Goal: Task Accomplishment & Management: Manage account settings

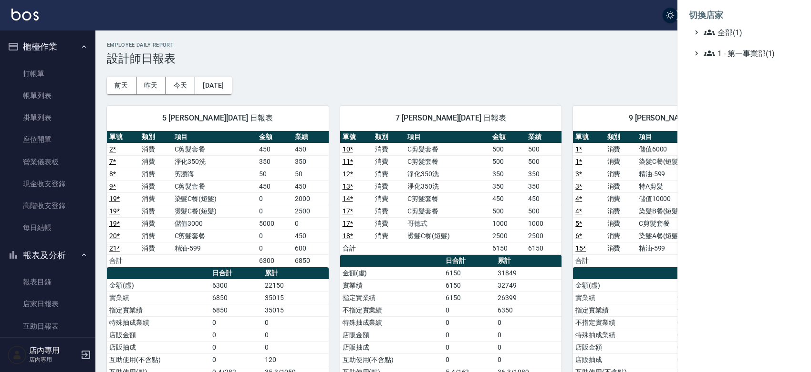
scroll to position [139, 0]
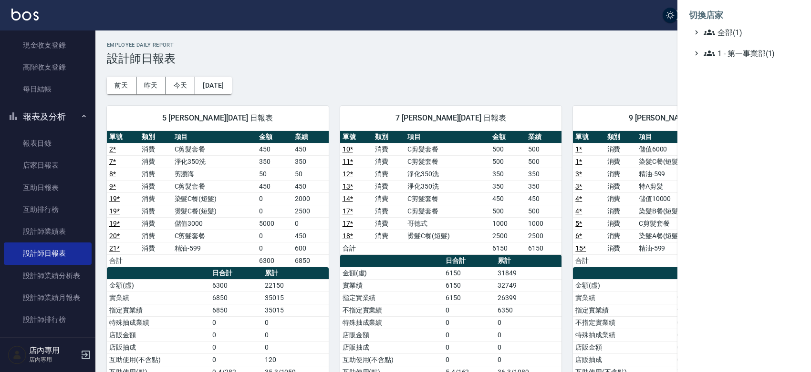
click at [623, 50] on div at bounding box center [405, 186] width 811 height 372
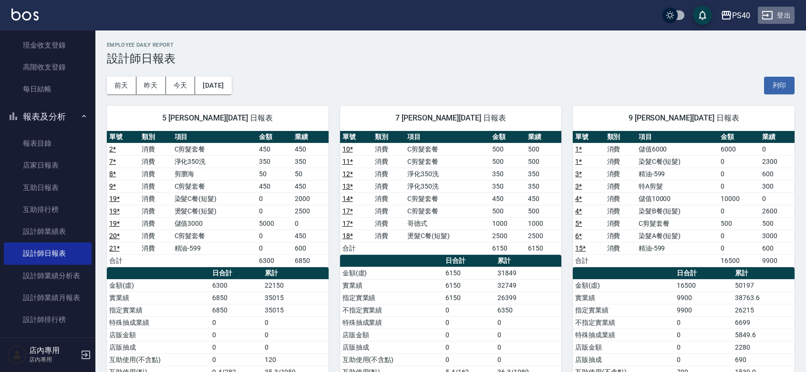
click at [774, 12] on button "登出" at bounding box center [776, 16] width 37 height 18
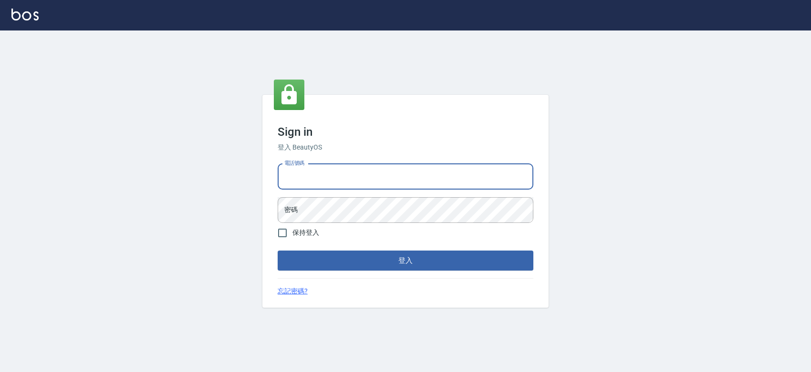
click at [370, 179] on input "電話號碼" at bounding box center [406, 177] width 256 height 26
type input "0931261253"
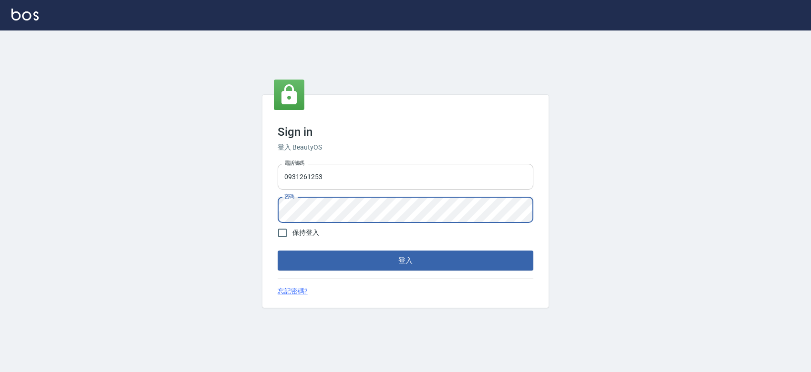
click at [278, 251] on button "登入" at bounding box center [406, 261] width 256 height 20
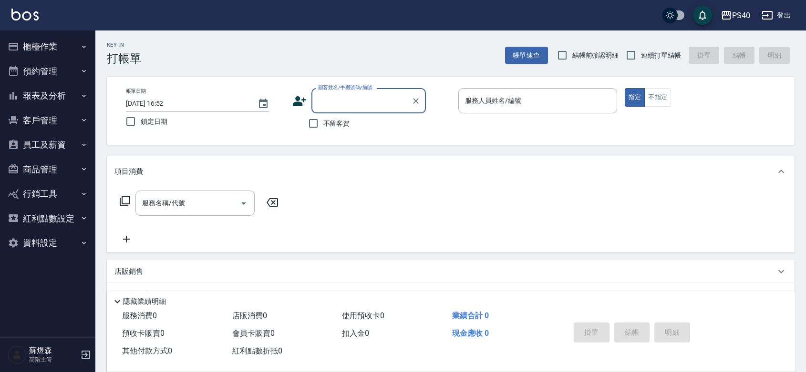
click at [41, 142] on button "員工及薪資" at bounding box center [48, 145] width 88 height 25
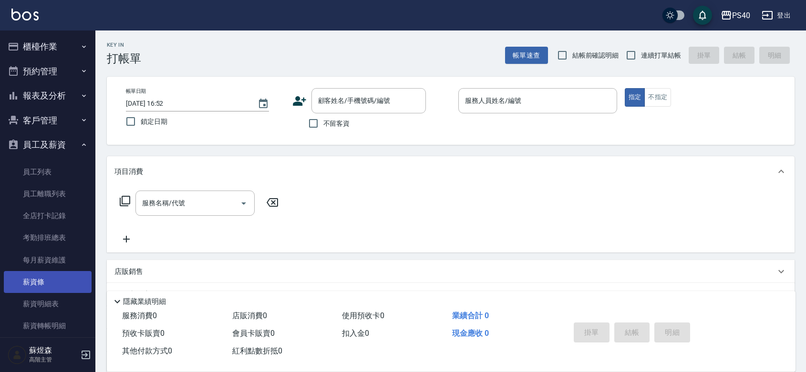
click at [31, 285] on link "薪資條" at bounding box center [48, 282] width 88 height 22
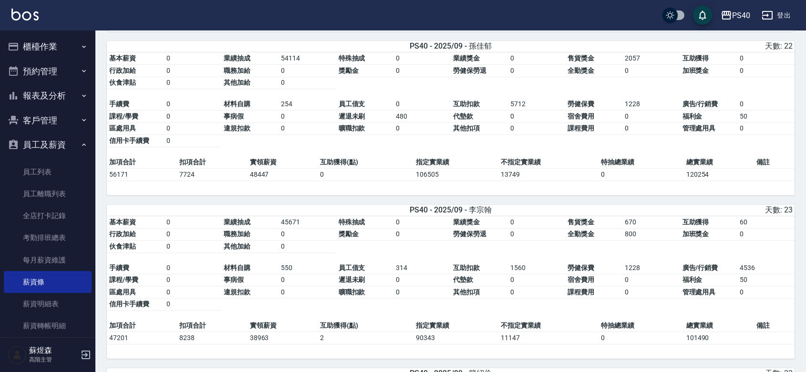
scroll to position [695, 0]
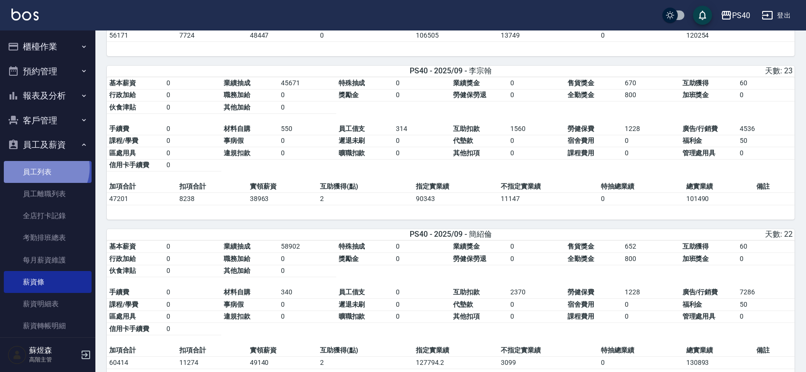
click at [44, 168] on link "員工列表" at bounding box center [48, 172] width 88 height 22
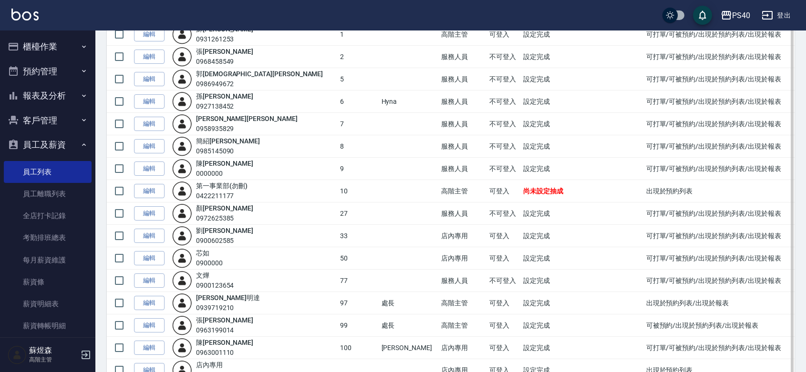
scroll to position [139, 0]
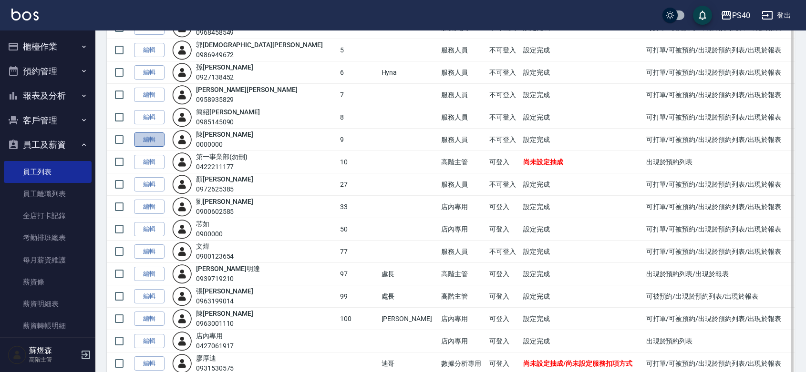
click at [158, 147] on link "編輯" at bounding box center [149, 140] width 31 height 15
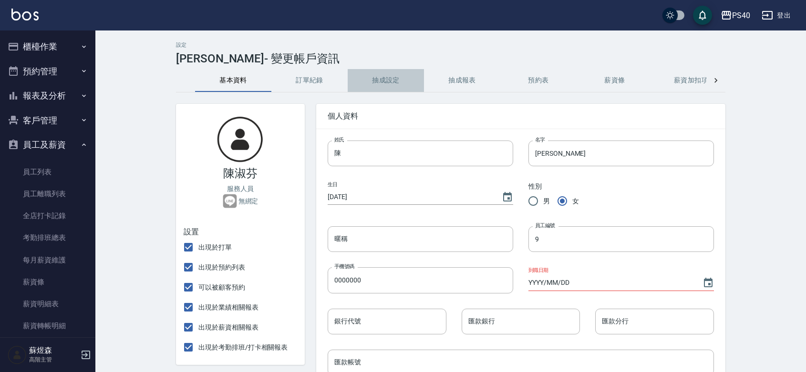
click at [383, 77] on button "抽成設定" at bounding box center [386, 80] width 76 height 23
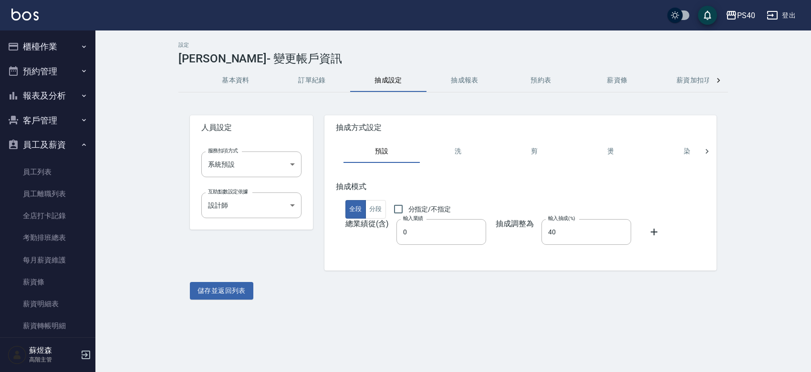
click at [468, 77] on button "抽成報表" at bounding box center [464, 80] width 76 height 23
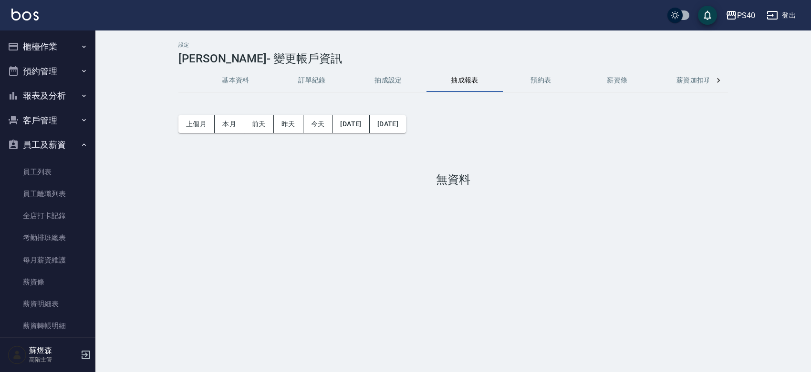
click at [55, 96] on button "報表及分析" at bounding box center [48, 95] width 88 height 25
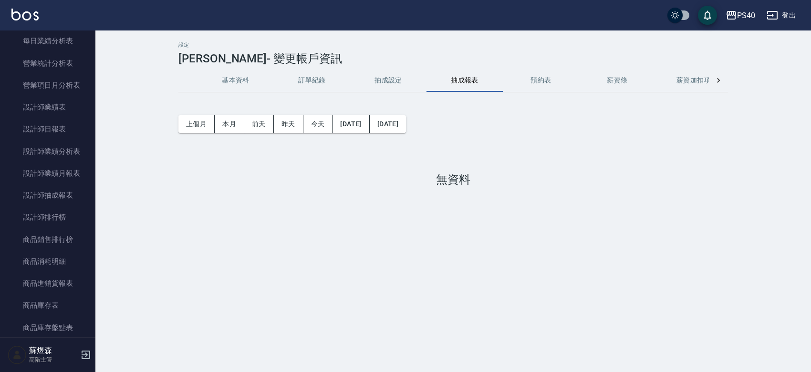
scroll to position [327, 0]
click at [63, 195] on link "設計師抽成報表" at bounding box center [48, 193] width 88 height 22
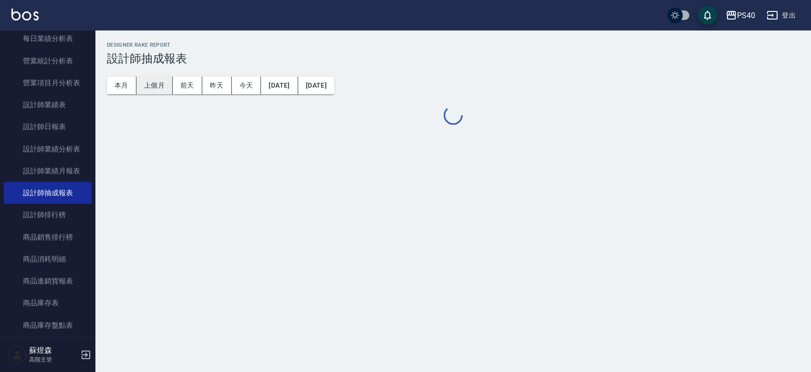
click at [157, 83] on button "上個月" at bounding box center [154, 86] width 36 height 18
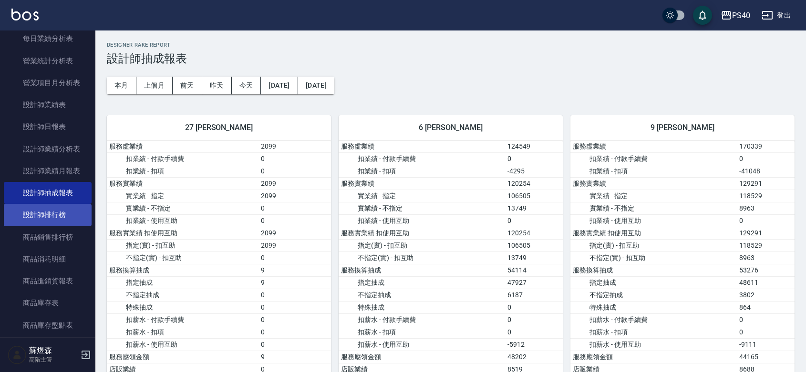
click at [48, 215] on link "設計師排行榜" at bounding box center [48, 215] width 88 height 22
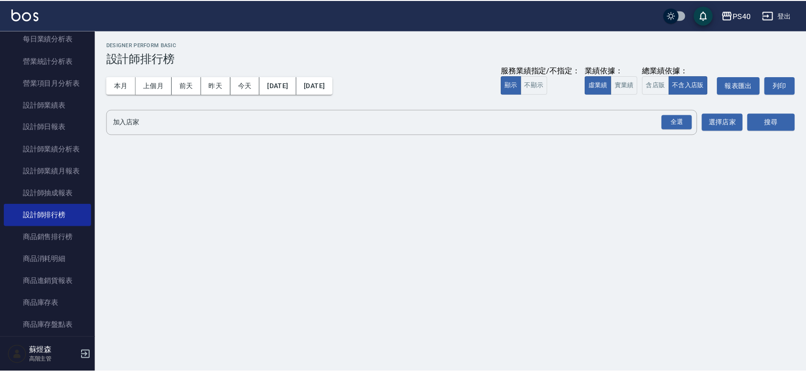
scroll to position [48, 0]
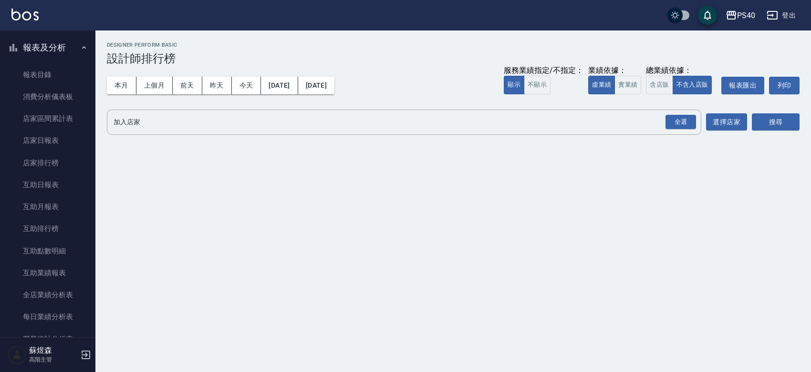
click at [61, 51] on button "報表及分析" at bounding box center [48, 47] width 88 height 25
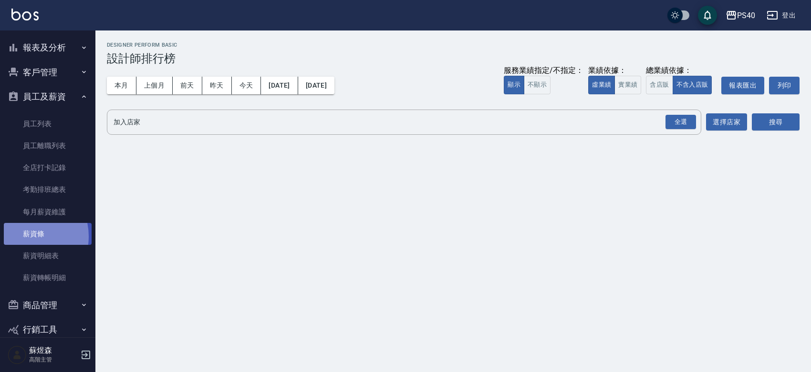
click at [24, 236] on link "薪資條" at bounding box center [48, 234] width 88 height 22
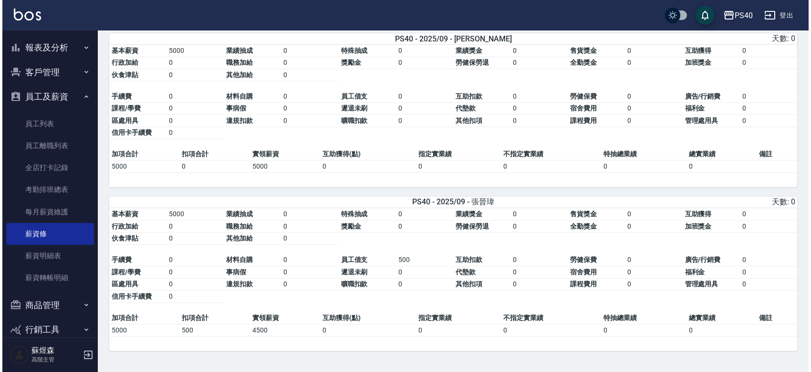
scroll to position [1825, 0]
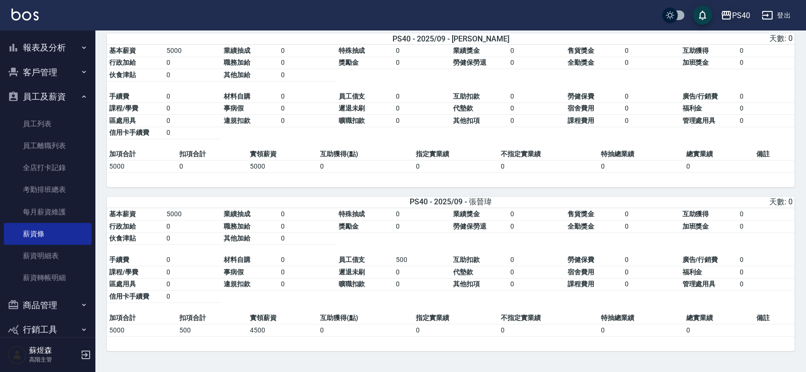
click at [732, 12] on div "PS40" at bounding box center [741, 16] width 18 height 12
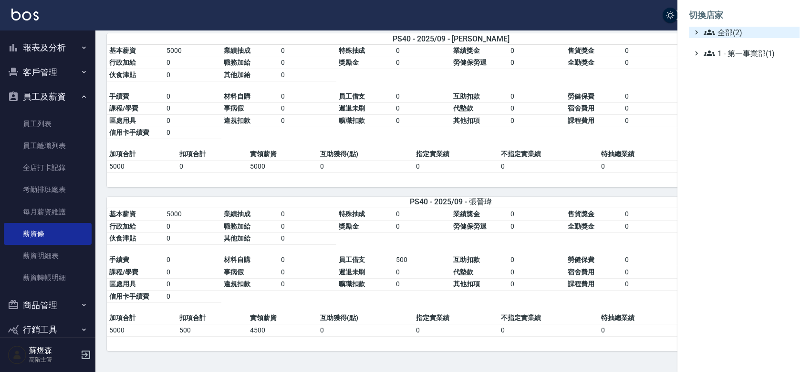
click at [722, 28] on span "全部(2)" at bounding box center [749, 32] width 92 height 11
click at [738, 50] on span "PS40" at bounding box center [748, 43] width 93 height 11
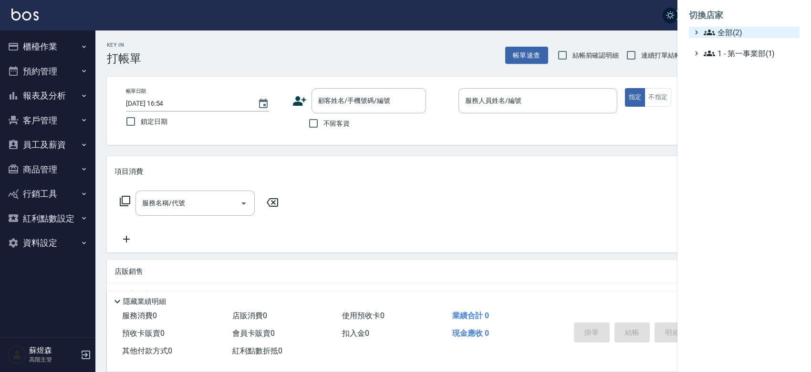
click at [743, 32] on span "全部(2)" at bounding box center [749, 32] width 92 height 11
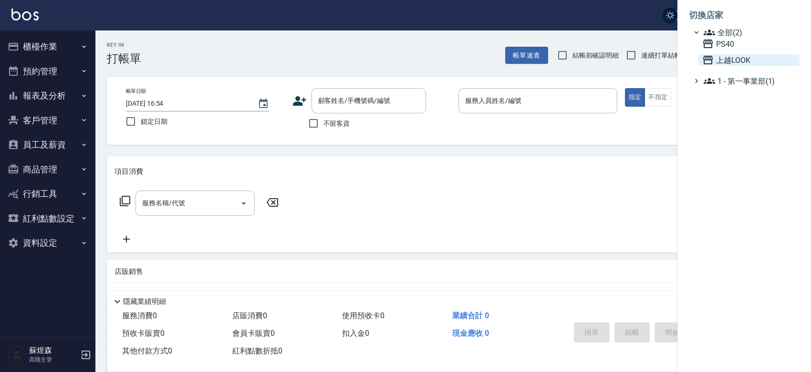
click at [728, 66] on span "上越LOOK" at bounding box center [748, 59] width 93 height 11
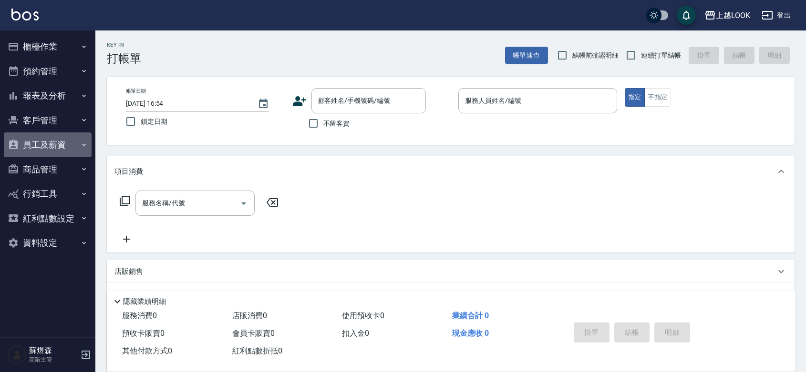
click at [39, 141] on button "員工及薪資" at bounding box center [48, 145] width 88 height 25
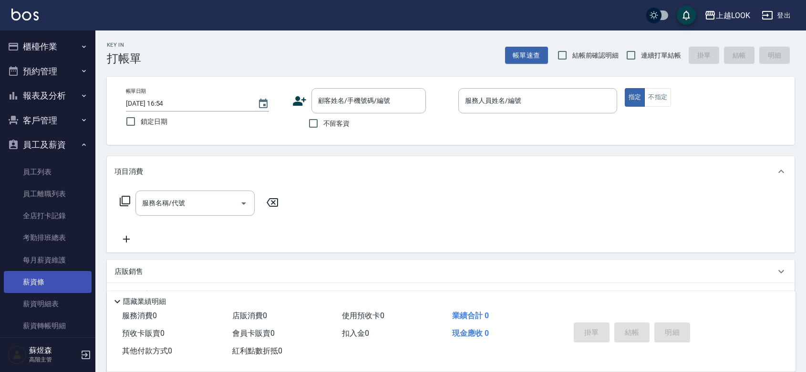
click at [41, 277] on link "薪資條" at bounding box center [48, 282] width 88 height 22
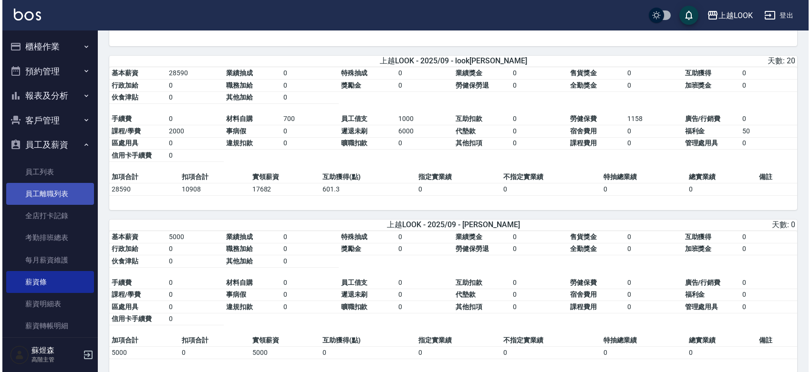
scroll to position [402, 0]
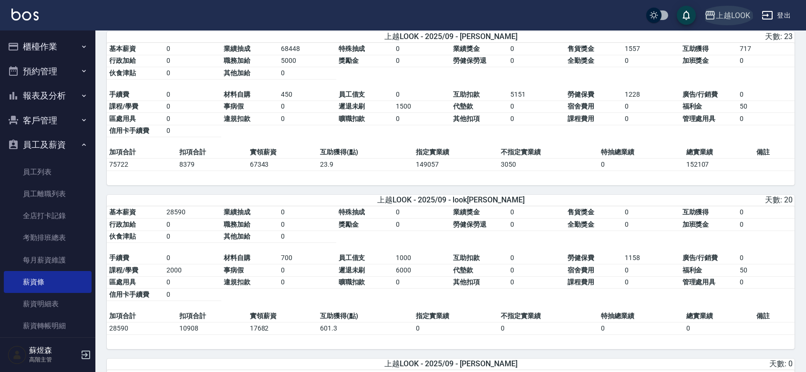
click at [719, 17] on div "上越LOOK" at bounding box center [733, 16] width 34 height 12
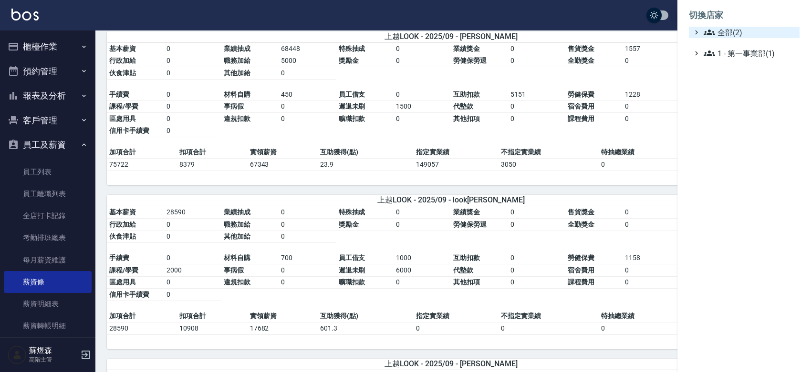
click at [742, 31] on span "全部(2)" at bounding box center [749, 32] width 92 height 11
click at [733, 50] on span "PS40" at bounding box center [748, 43] width 93 height 11
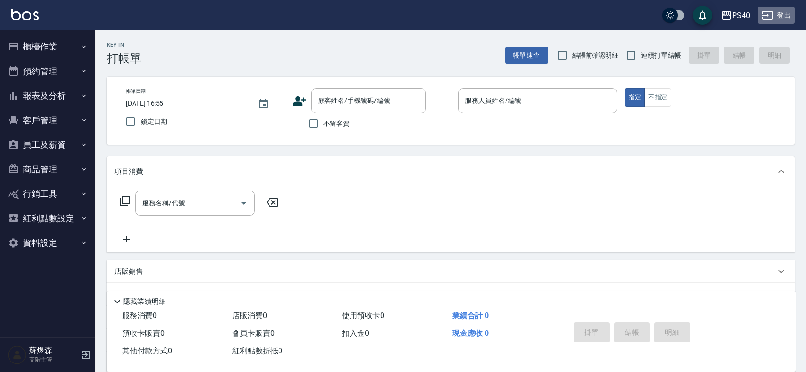
click at [773, 16] on button "登出" at bounding box center [776, 16] width 37 height 18
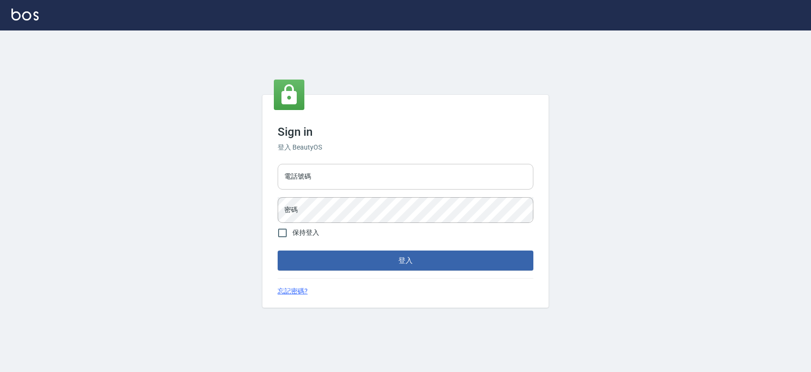
click at [443, 179] on input "電話號碼" at bounding box center [406, 177] width 256 height 26
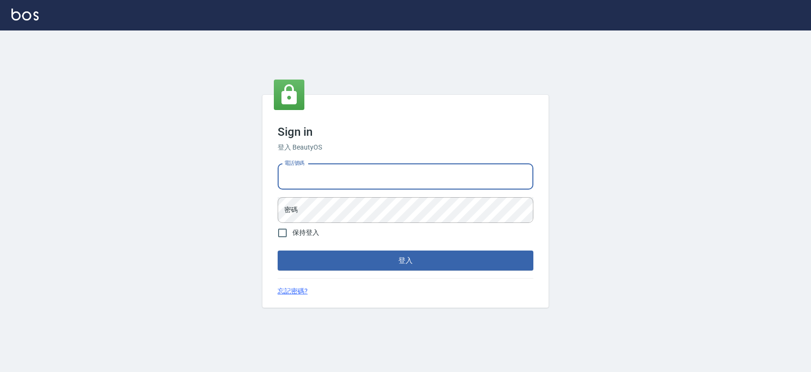
type input "0427061917"
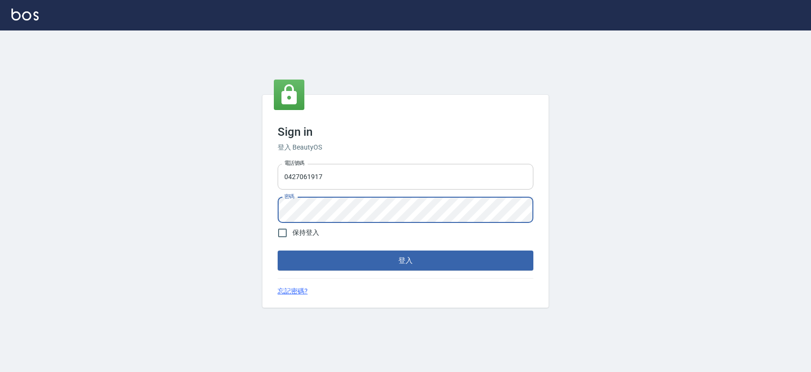
click at [278, 251] on button "登入" at bounding box center [406, 261] width 256 height 20
